Goal: Information Seeking & Learning: Check status

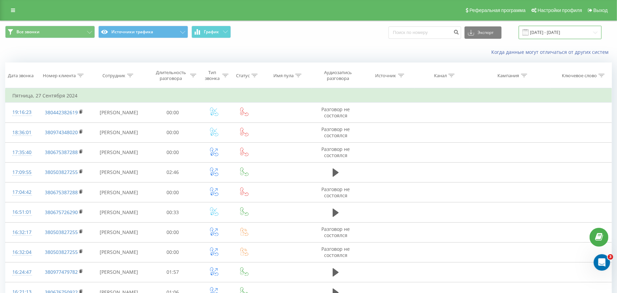
click at [544, 34] on input "27.09.2024 - 27.09.2024" at bounding box center [560, 32] width 83 height 13
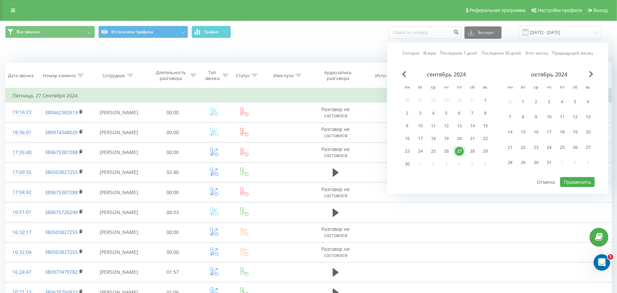
click at [416, 51] on link "Сегодня" at bounding box center [411, 53] width 17 height 7
click at [573, 177] on button "Применить" at bounding box center [577, 182] width 35 height 10
type input "[DATE] - [DATE]"
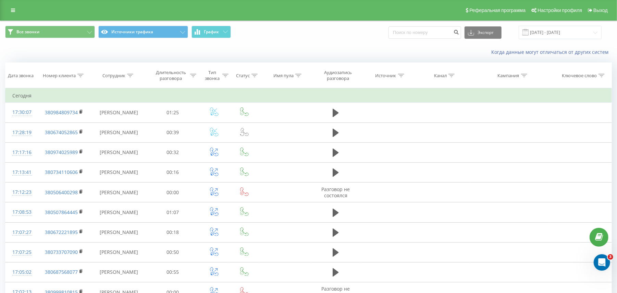
click at [79, 77] on div at bounding box center [80, 76] width 6 height 6
click at [73, 123] on input "text" at bounding box center [64, 125] width 60 height 12
paste input "380675508148"
type input "380675508148"
click button "OK" at bounding box center [78, 138] width 29 height 9
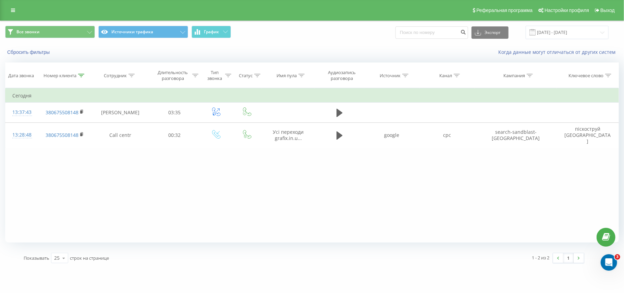
click at [79, 74] on icon at bounding box center [81, 75] width 6 height 3
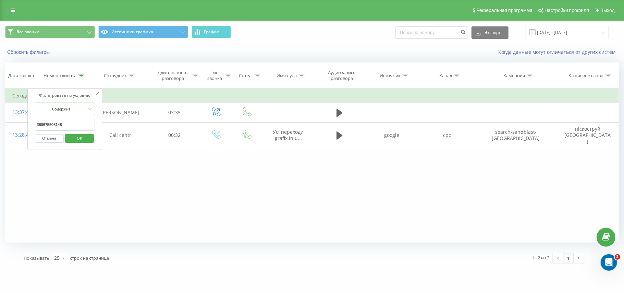
drag, startPoint x: 66, startPoint y: 126, endPoint x: 30, endPoint y: 119, distance: 36.7
click at [30, 119] on div "Фильтровать по условию Содержит 380675508148 Отмена OK" at bounding box center [64, 119] width 75 height 62
paste input "0673327701"
click button "OK" at bounding box center [79, 138] width 29 height 9
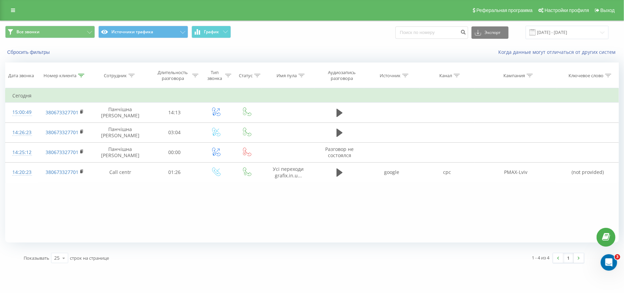
click at [78, 75] on icon at bounding box center [81, 75] width 6 height 3
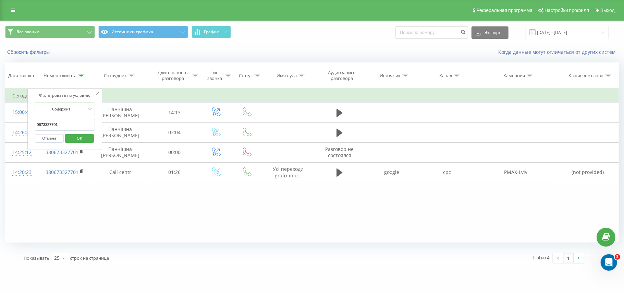
drag, startPoint x: 71, startPoint y: 125, endPoint x: 36, endPoint y: 120, distance: 34.9
click at [36, 120] on input "0673327701" at bounding box center [65, 125] width 60 height 12
paste input "976163144"
type input "0976163144"
click at [89, 140] on button "OK" at bounding box center [79, 138] width 29 height 9
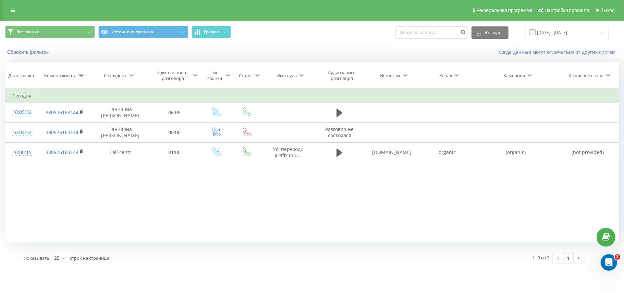
click at [79, 76] on icon at bounding box center [81, 75] width 6 height 3
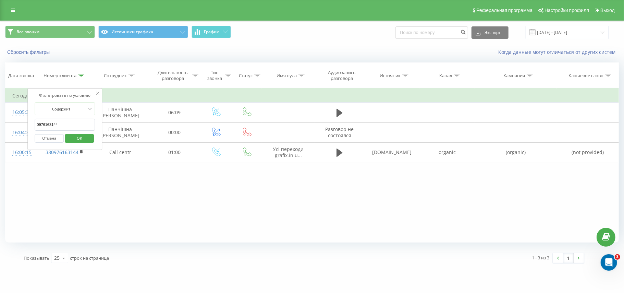
click at [56, 128] on input "0976163144" at bounding box center [65, 125] width 60 height 12
drag, startPoint x: 62, startPoint y: 126, endPoint x: 31, endPoint y: 126, distance: 31.2
click at [31, 126] on div "Фильтровать по условию Содержит 0976163144 Отмена OK" at bounding box center [64, 119] width 75 height 62
paste input "380663693930"
click at [80, 139] on span "OK" at bounding box center [79, 138] width 19 height 11
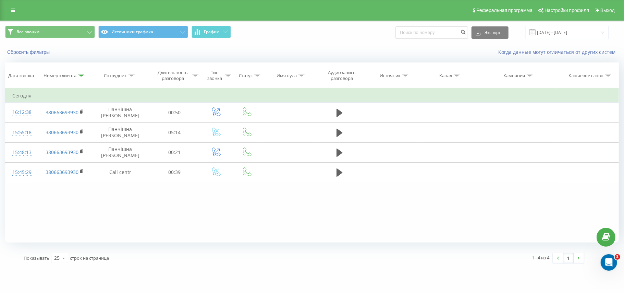
click at [78, 75] on icon at bounding box center [81, 75] width 6 height 3
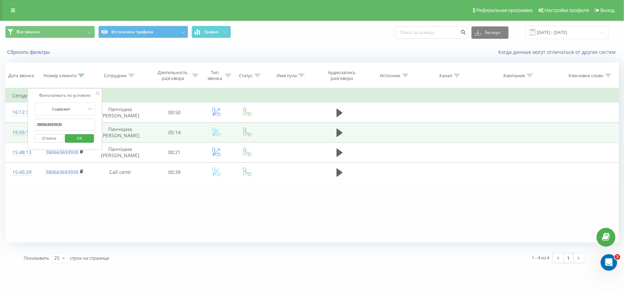
drag, startPoint x: 70, startPoint y: 125, endPoint x: 24, endPoint y: 126, distance: 45.9
click at [24, 126] on table "Фильтровать по условию Содержит 380663693930 Отмена OK Фильтровать по условию С…" at bounding box center [312, 135] width 614 height 94
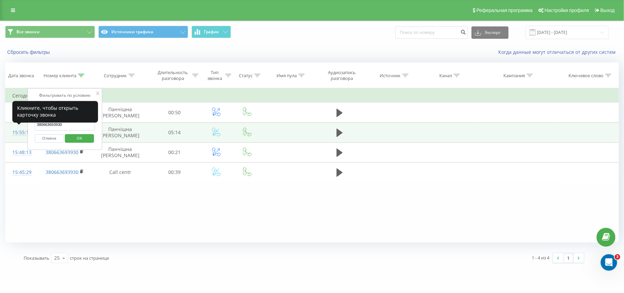
paste input "0983926552"
click button "OK" at bounding box center [79, 138] width 29 height 9
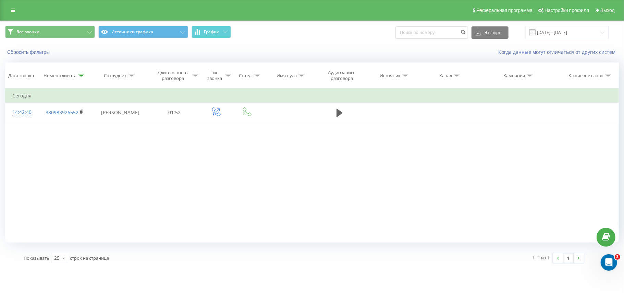
click at [80, 74] on icon at bounding box center [81, 75] width 6 height 3
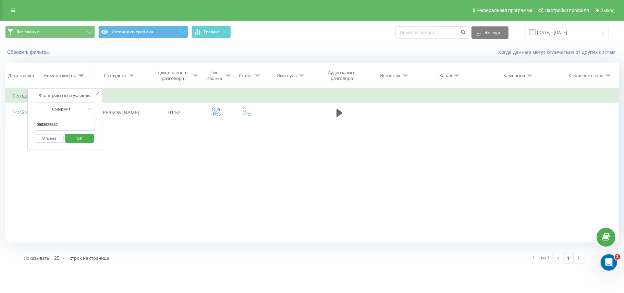
drag, startPoint x: 70, startPoint y: 121, endPoint x: 34, endPoint y: 129, distance: 36.5
click at [34, 129] on div "Фильтровать по условию Содержит 0983926552 Отмена OK" at bounding box center [64, 119] width 75 height 62
paste input "669897945"
click button "OK" at bounding box center [79, 138] width 29 height 9
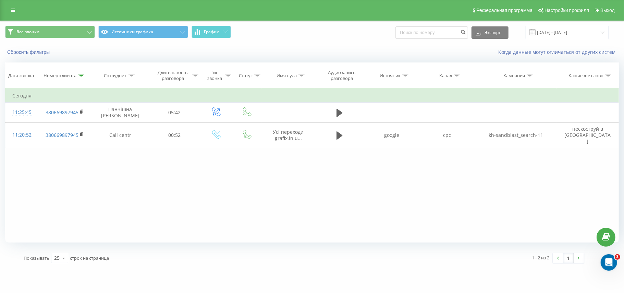
click at [79, 75] on icon at bounding box center [81, 75] width 6 height 3
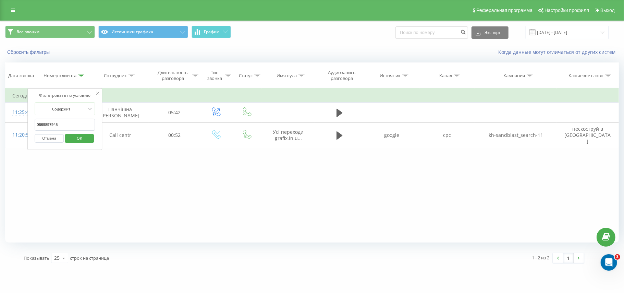
drag, startPoint x: 76, startPoint y: 125, endPoint x: 32, endPoint y: 124, distance: 44.2
click at [32, 124] on div "Фильтровать по условию Содержит 0669897945 Отмена OK" at bounding box center [64, 119] width 75 height 62
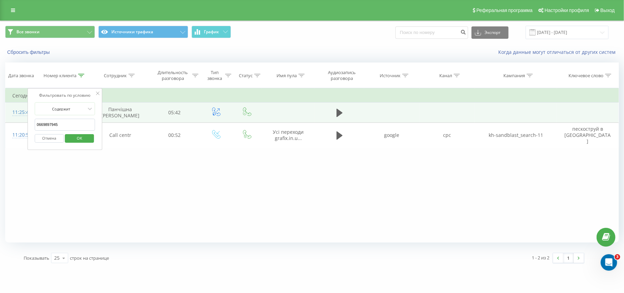
paste input "990157834"
click button "OK" at bounding box center [79, 138] width 29 height 9
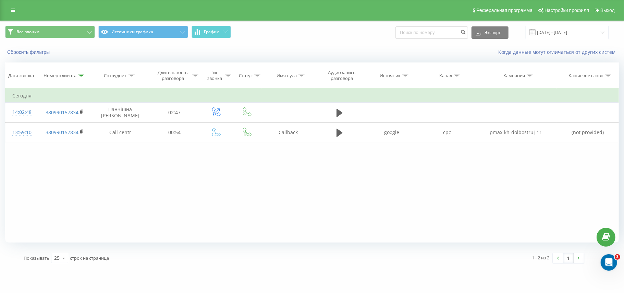
click at [82, 76] on icon at bounding box center [81, 75] width 6 height 3
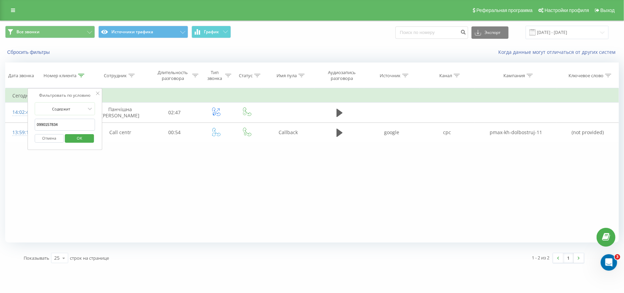
drag, startPoint x: 67, startPoint y: 125, endPoint x: 34, endPoint y: 126, distance: 33.6
click at [34, 126] on div "Фильтровать по условию Содержит 0990157834 Отмена OK" at bounding box center [64, 119] width 75 height 62
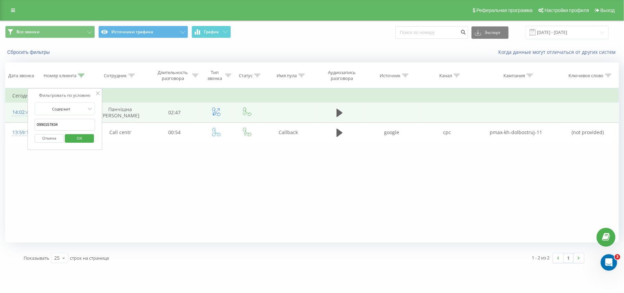
paste input "380979995805"
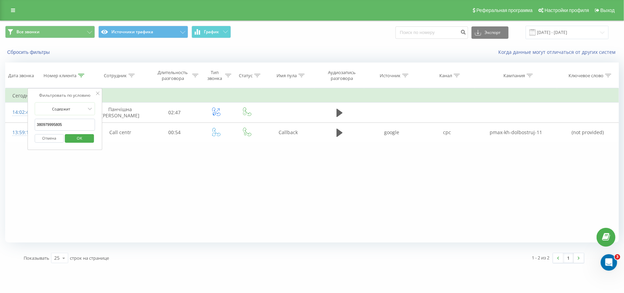
click at [71, 137] on span "OK" at bounding box center [79, 138] width 19 height 11
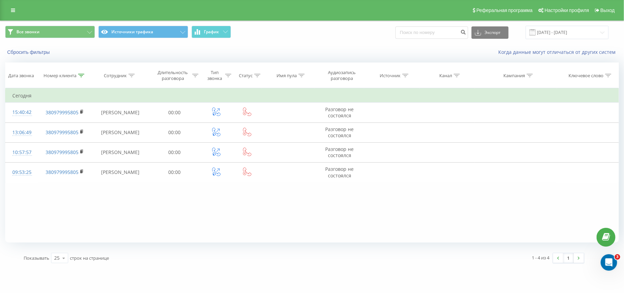
click at [78, 77] on div at bounding box center [81, 76] width 6 height 6
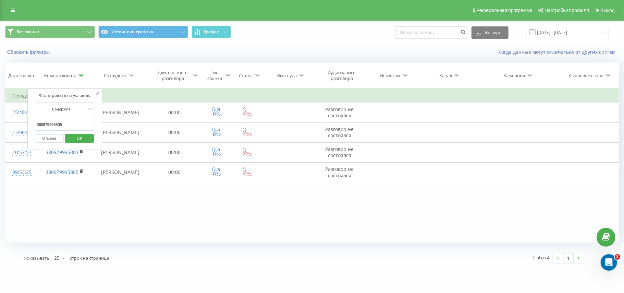
drag, startPoint x: 67, startPoint y: 125, endPoint x: 32, endPoint y: 128, distance: 35.8
click at [32, 128] on div "Фильтровать по условию Содержит 380979995805 Отмена OK" at bounding box center [64, 119] width 75 height 62
paste input "85565428"
type input "380985565428"
click button "OK" at bounding box center [79, 138] width 29 height 9
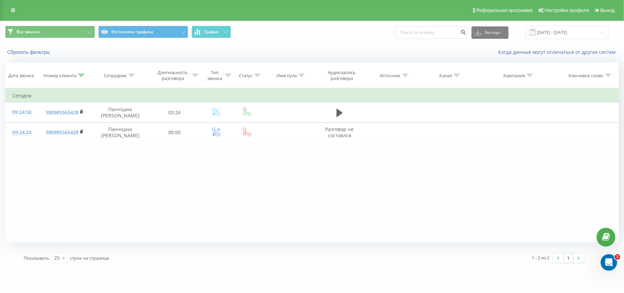
click at [82, 74] on icon at bounding box center [81, 75] width 6 height 3
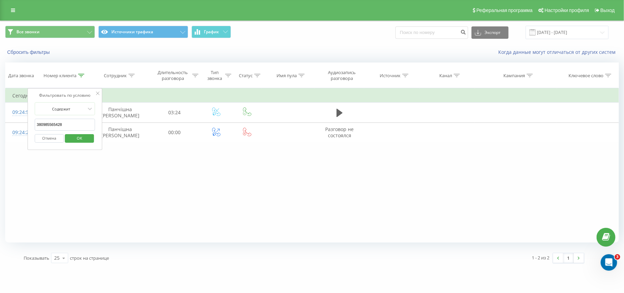
drag, startPoint x: 78, startPoint y: 128, endPoint x: 30, endPoint y: 119, distance: 49.1
click at [30, 119] on div "Фильтровать по условию Содержит 380985565428 Отмена OK" at bounding box center [64, 119] width 75 height 62
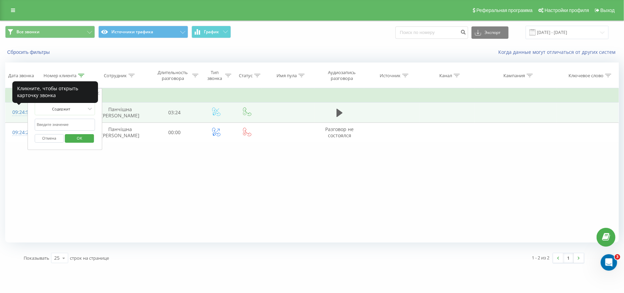
paste input "380680670741"
click button "OK" at bounding box center [79, 138] width 29 height 9
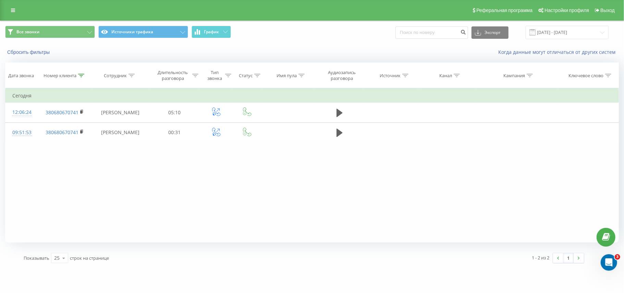
click at [80, 74] on icon at bounding box center [81, 75] width 6 height 3
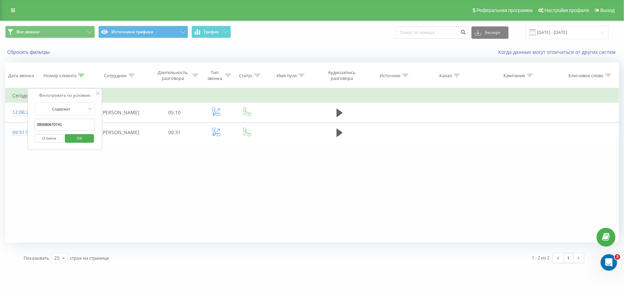
drag, startPoint x: 64, startPoint y: 129, endPoint x: 37, endPoint y: 125, distance: 27.3
click at [37, 125] on input "380680670741" at bounding box center [65, 125] width 60 height 12
paste input "937039443"
click button "OK" at bounding box center [79, 138] width 29 height 9
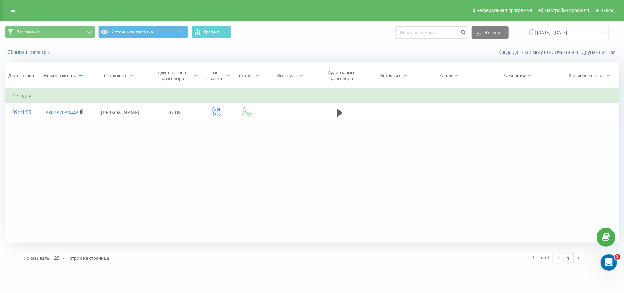
click at [79, 75] on icon at bounding box center [81, 75] width 6 height 3
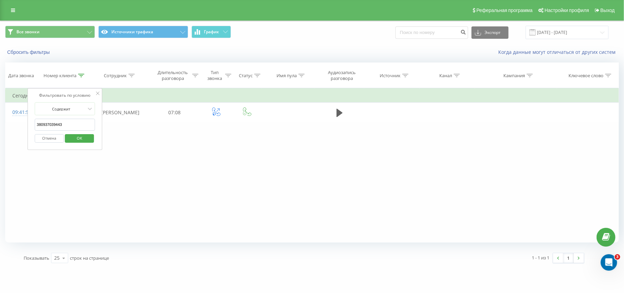
drag, startPoint x: 67, startPoint y: 126, endPoint x: 32, endPoint y: 119, distance: 35.9
click at [32, 119] on div "Фильтровать по условию Содержит 380937039443 Отмена OK" at bounding box center [64, 119] width 75 height 62
paste input "0503518288"
type input "0503518288"
click at [73, 138] on span "OK" at bounding box center [79, 138] width 19 height 11
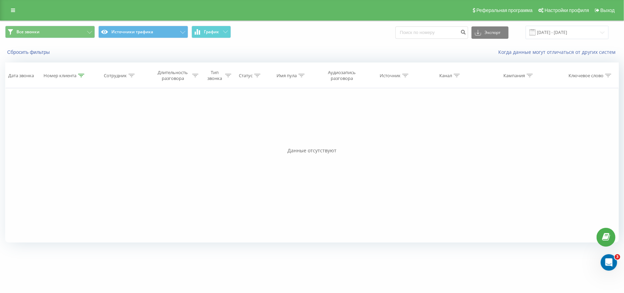
click at [83, 73] on div at bounding box center [81, 76] width 6 height 6
click at [85, 143] on span "OK" at bounding box center [79, 138] width 19 height 11
click at [79, 76] on icon at bounding box center [81, 75] width 6 height 3
click at [75, 140] on span "OK" at bounding box center [79, 138] width 19 height 11
click at [11, 8] on icon at bounding box center [13, 10] width 4 height 5
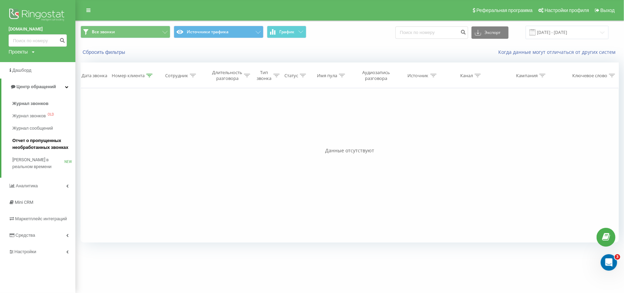
click at [50, 145] on span "Отчет о пропущенных необработанных звонках" at bounding box center [42, 144] width 60 height 14
click at [35, 184] on span "Аналитика" at bounding box center [28, 185] width 24 height 5
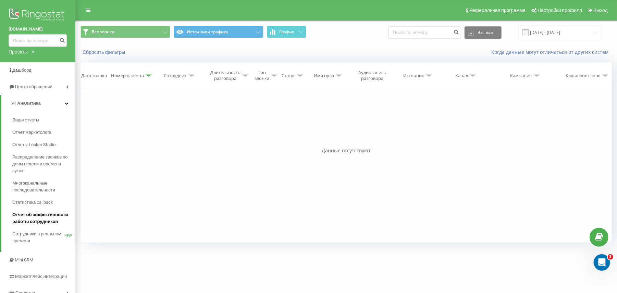
click at [35, 216] on span "Отчет об эффективности работы сотрудников" at bounding box center [42, 218] width 60 height 14
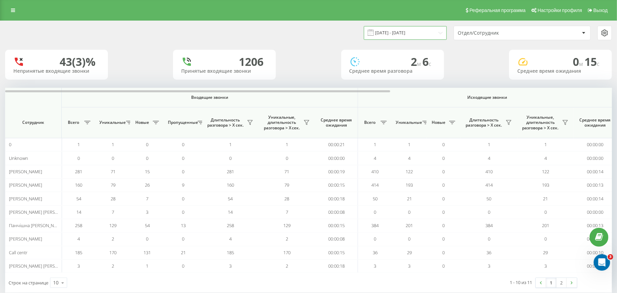
click at [387, 29] on input "[DATE] - [DATE]" at bounding box center [405, 32] width 83 height 13
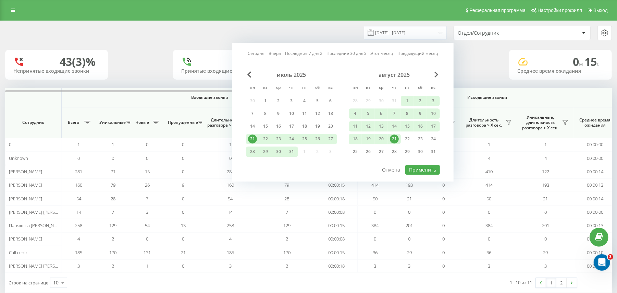
click at [277, 54] on link "Вчера" at bounding box center [275, 53] width 12 height 7
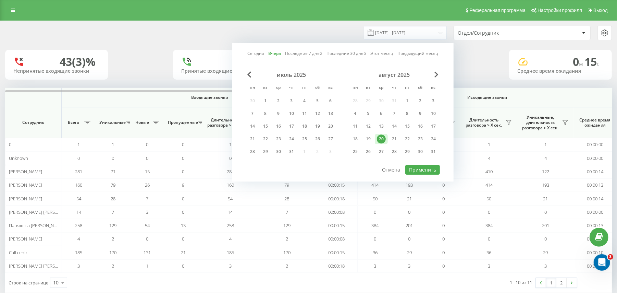
click at [263, 55] on link "Сегодня" at bounding box center [256, 53] width 17 height 7
click at [418, 172] on button "Применить" at bounding box center [422, 169] width 35 height 10
type input "[DATE] - [DATE]"
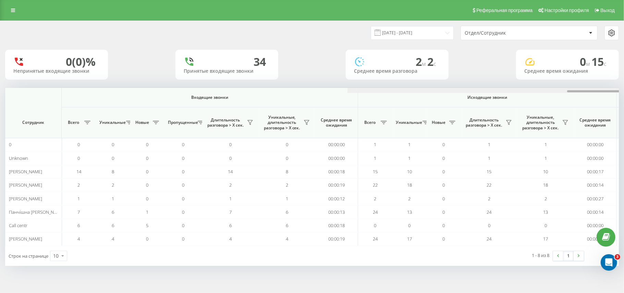
scroll to position [0, 342]
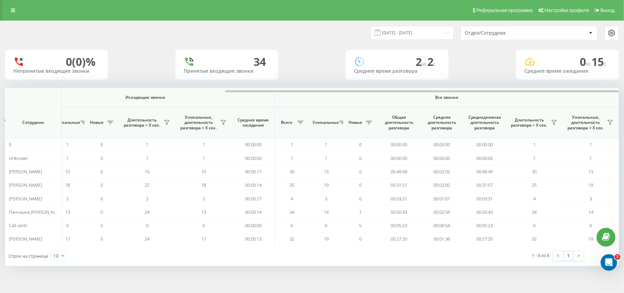
drag, startPoint x: 384, startPoint y: 89, endPoint x: 562, endPoint y: 95, distance: 177.6
click at [586, 86] on div "[DATE] - [DATE] Отдел/Сотрудник 0 (0)% Непринятые входящие звонки 34 Принятые в…" at bounding box center [312, 143] width 614 height 245
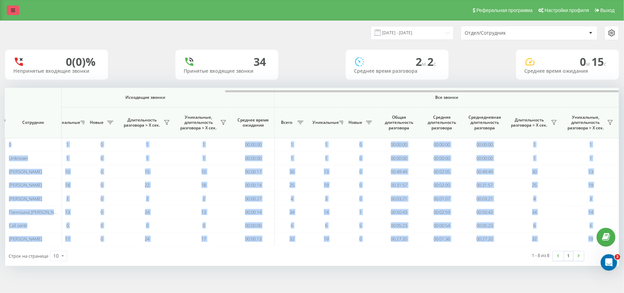
click at [15, 9] on link at bounding box center [13, 10] width 12 height 10
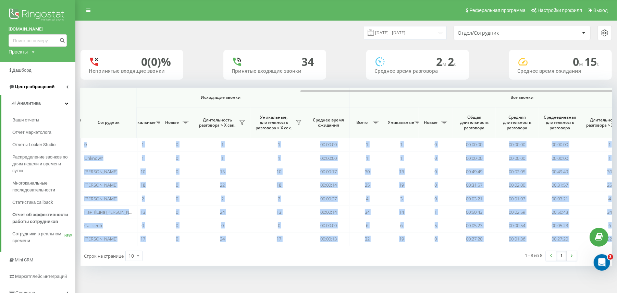
click at [32, 86] on span "Центр обращений" at bounding box center [34, 86] width 39 height 5
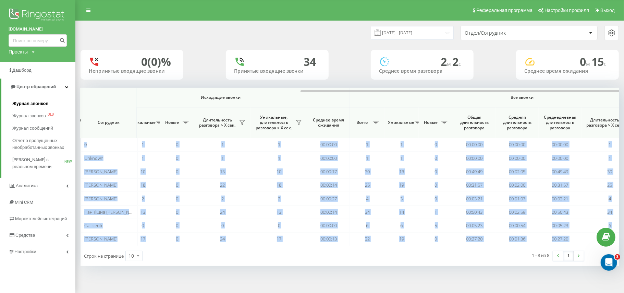
click at [32, 99] on link "Журнал звонков" at bounding box center [43, 103] width 63 height 12
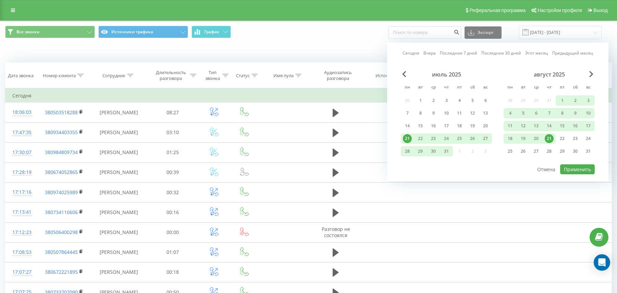
click at [416, 54] on link "Сегодня" at bounding box center [411, 53] width 17 height 7
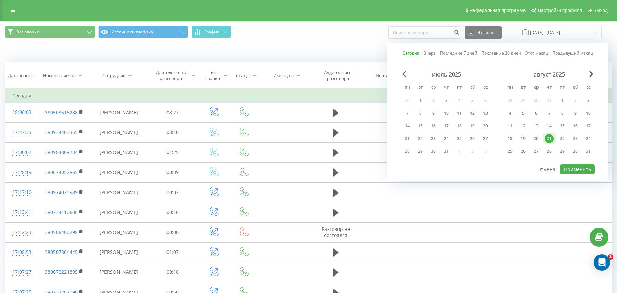
click at [413, 52] on link "Сегодня" at bounding box center [411, 53] width 17 height 7
click at [572, 170] on button "Применить" at bounding box center [577, 169] width 35 height 10
type input "[DATE] - [DATE]"
